Goal: Information Seeking & Learning: Learn about a topic

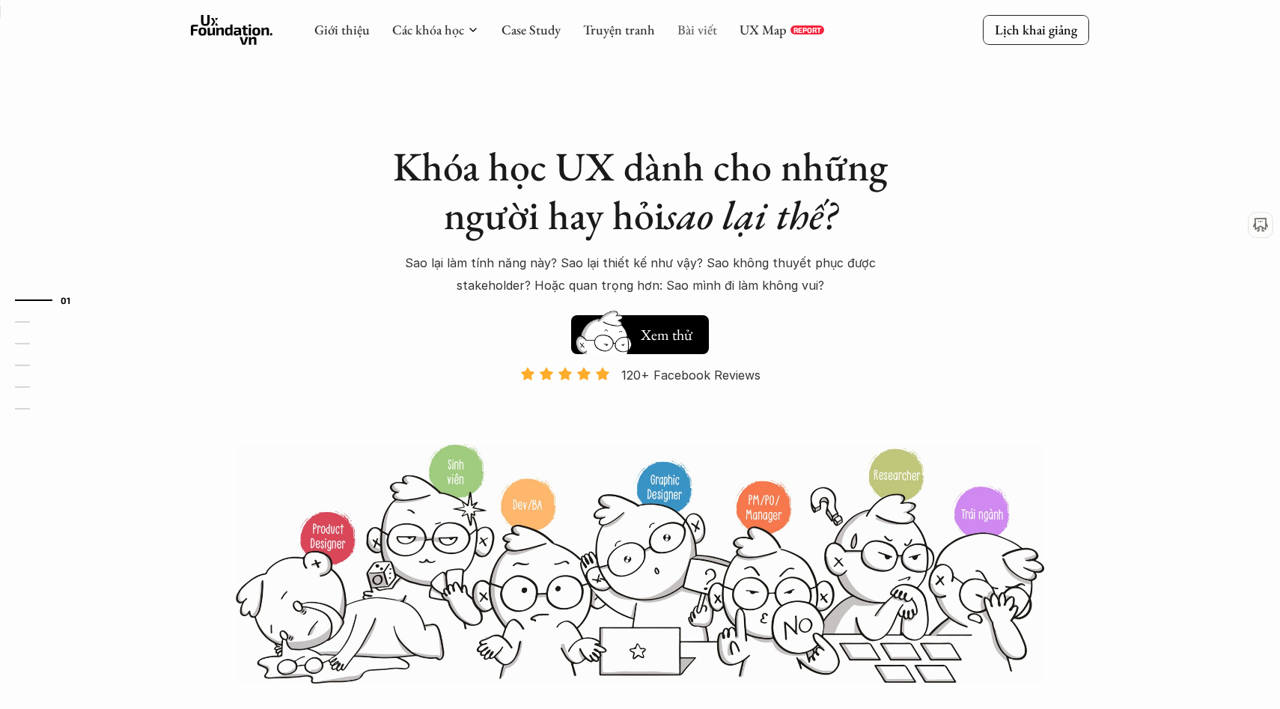
click at [701, 35] on link "Bài viết" at bounding box center [698, 29] width 40 height 17
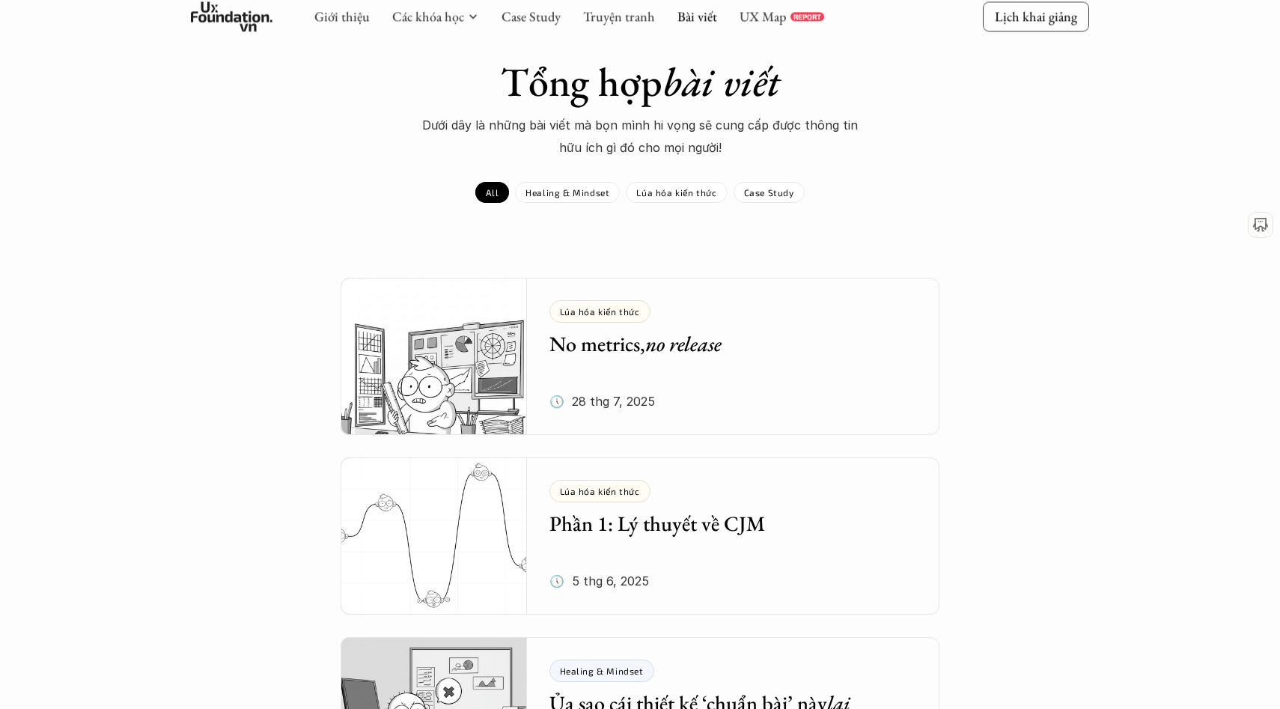
scroll to position [67, 0]
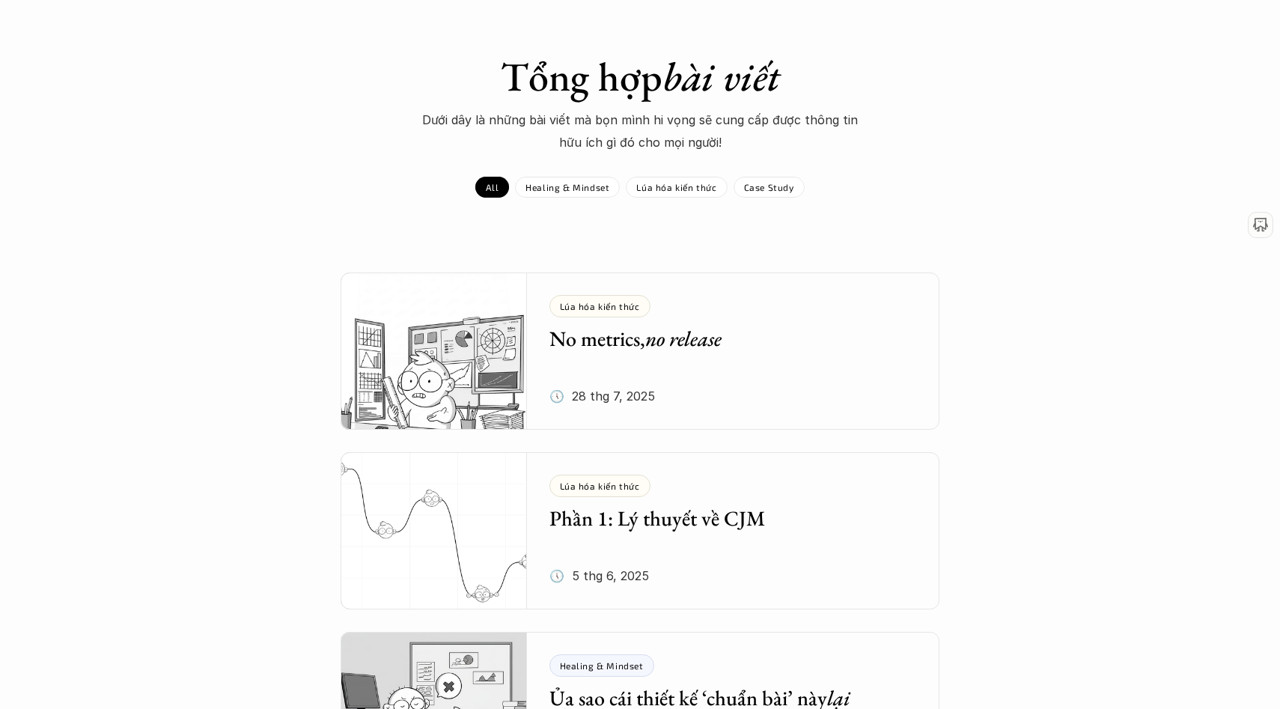
click at [719, 376] on div "Lúa hóa kiến thức No metrics, no release 🕔 [DATE]" at bounding box center [745, 351] width 391 height 157
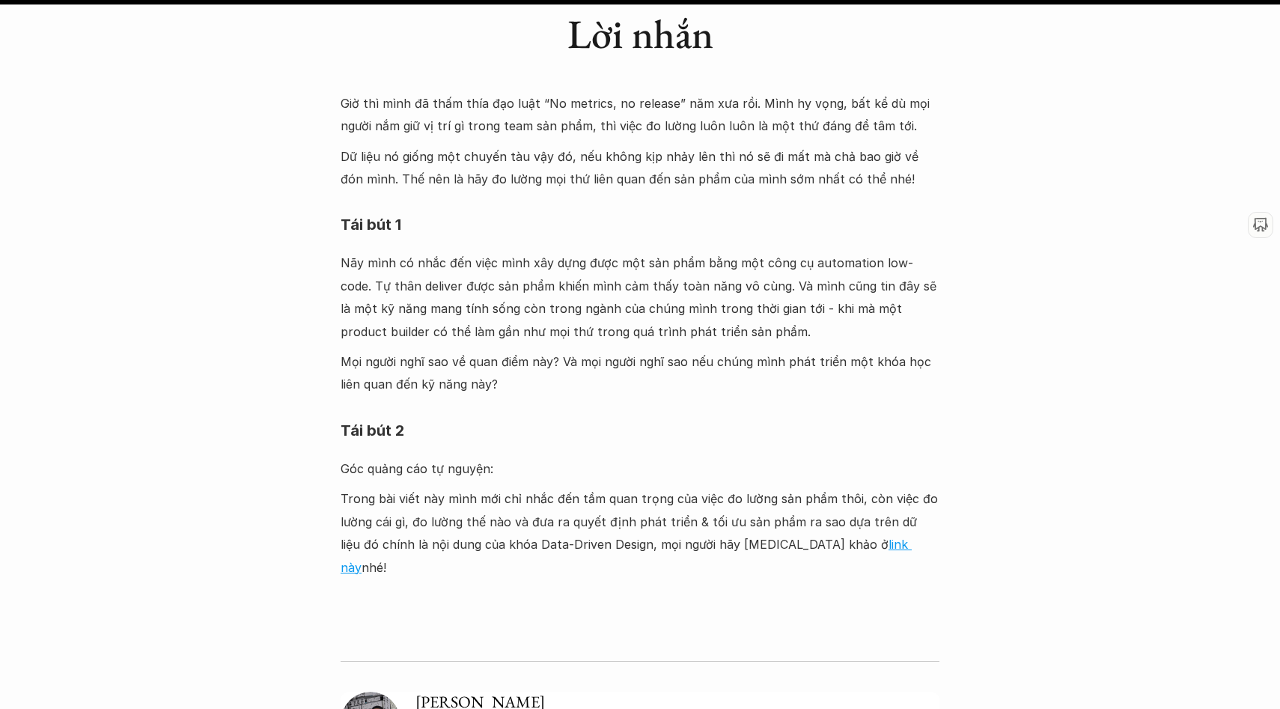
scroll to position [4773, 0]
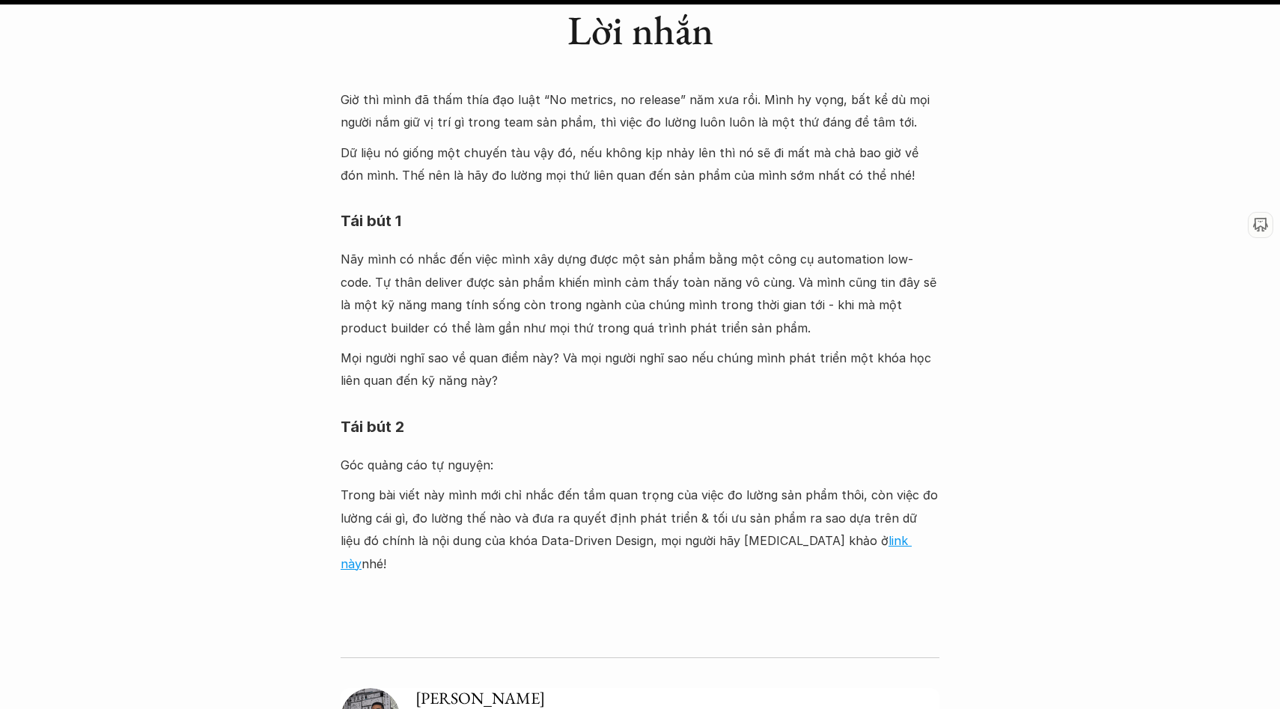
click at [459, 688] on h5 "[PERSON_NAME]" at bounding box center [678, 699] width 524 height 22
click at [377, 688] on img at bounding box center [371, 718] width 60 height 60
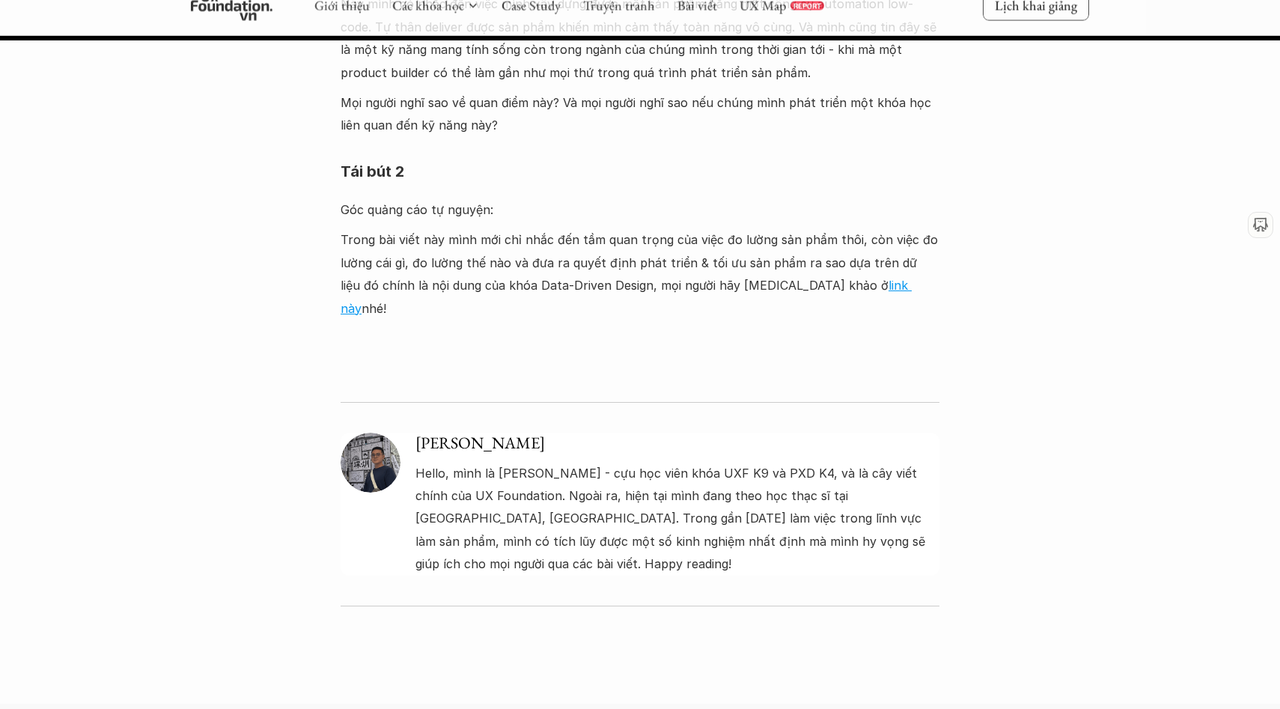
scroll to position [4936, 0]
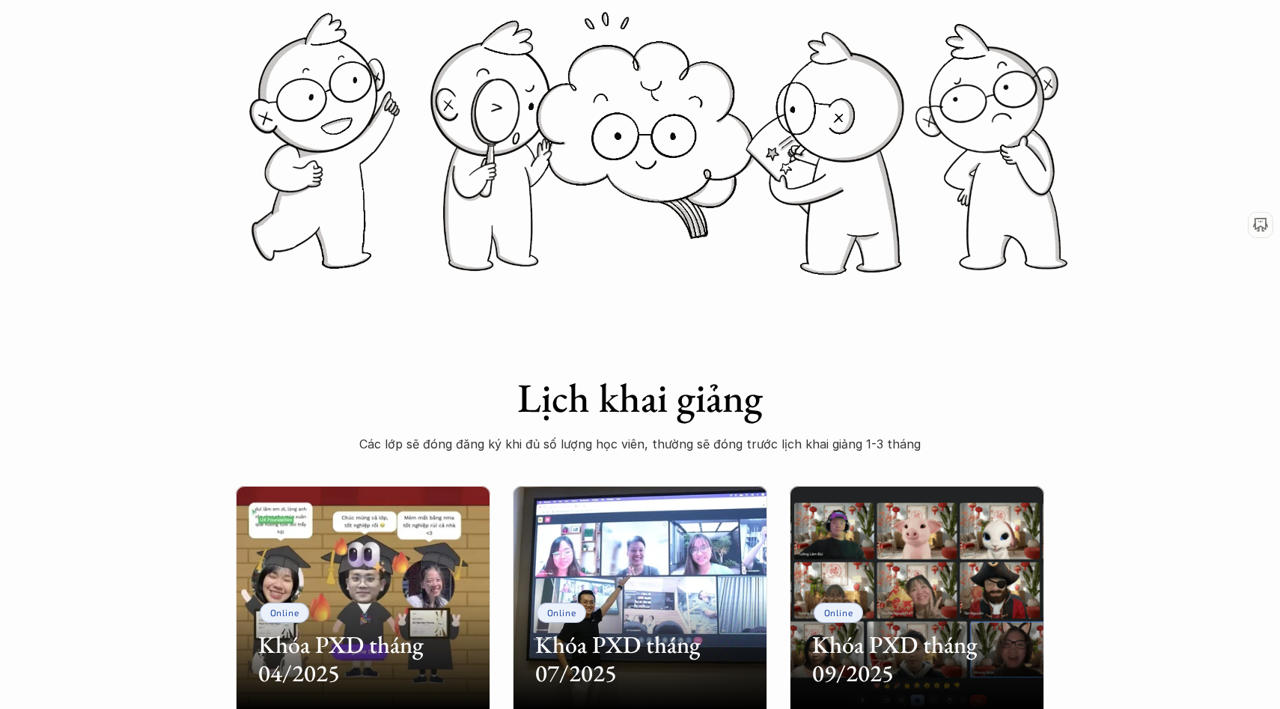
scroll to position [956, 0]
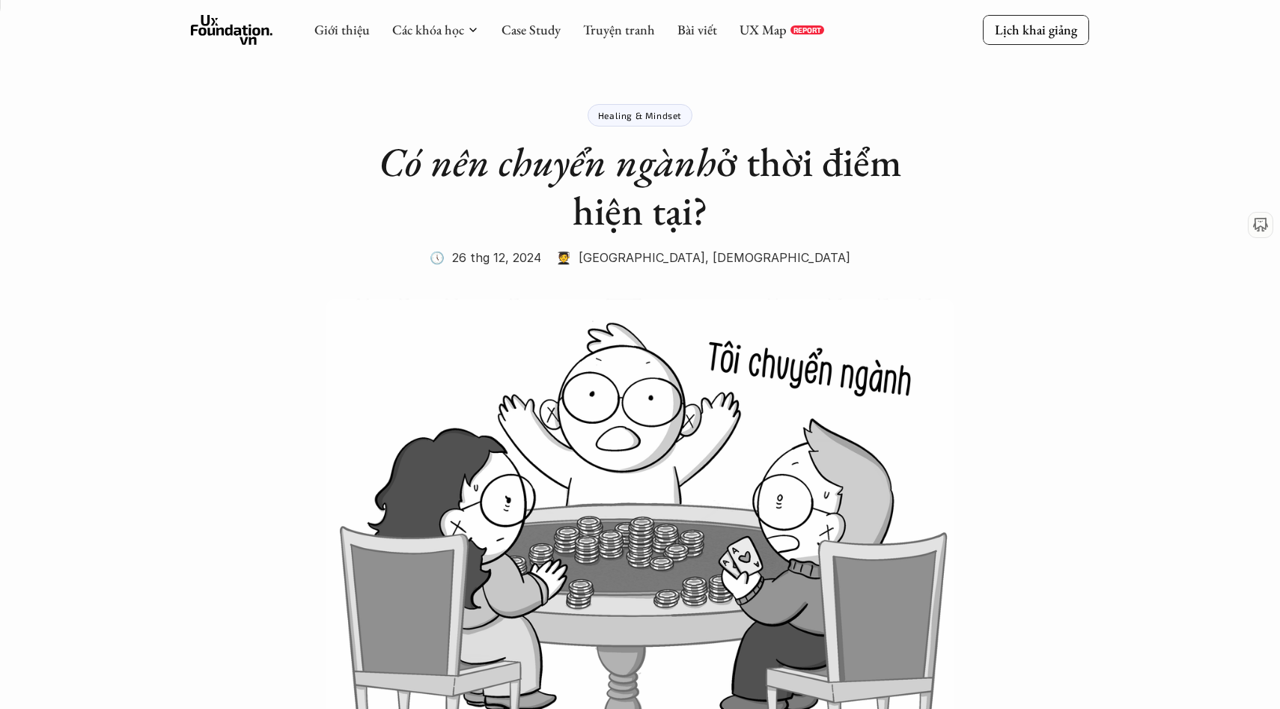
scroll to position [10, 0]
